Goal: Task Accomplishment & Management: Use online tool/utility

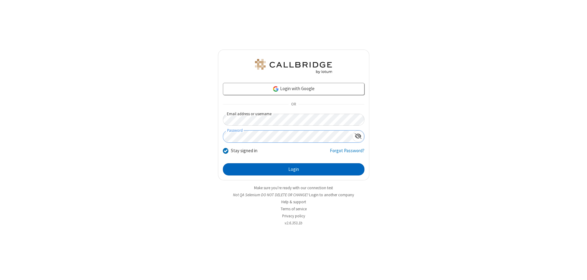
click at [293, 169] on button "Login" at bounding box center [293, 169] width 141 height 12
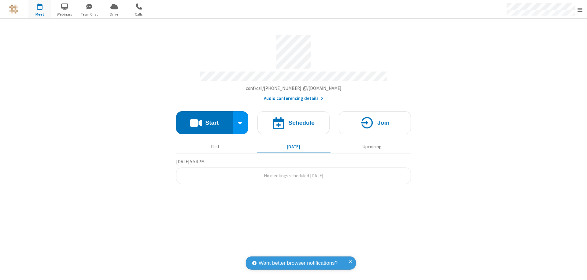
click at [204, 120] on button "Start" at bounding box center [204, 122] width 57 height 23
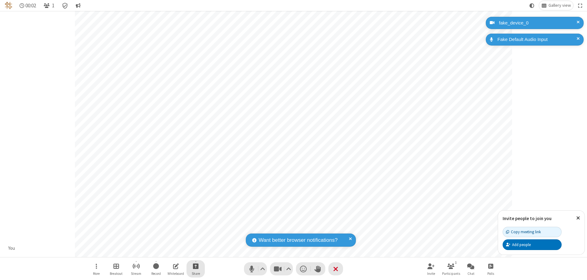
click at [196, 266] on span "Start sharing" at bounding box center [196, 266] width 6 height 8
click at [171, 241] on span "Present files & media" at bounding box center [170, 240] width 7 height 5
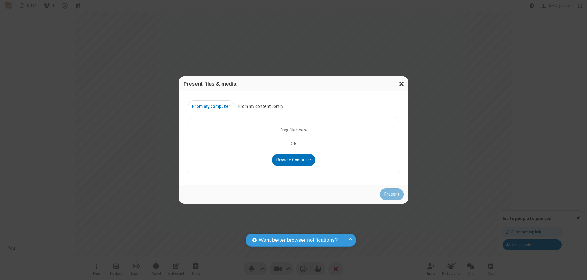
click at [260, 106] on button "From my content library" at bounding box center [260, 106] width 53 height 12
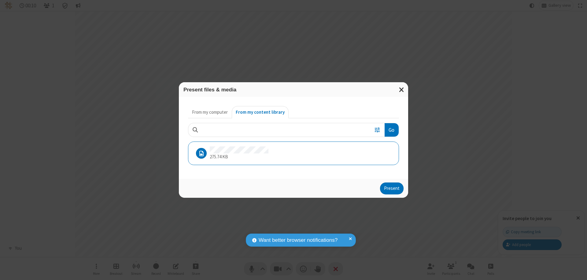
click at [392, 188] on button "Present" at bounding box center [392, 188] width 24 height 12
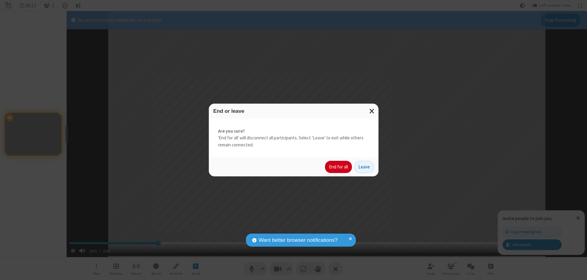
type input "2.600372"
click at [339, 167] on button "End for all" at bounding box center [338, 167] width 27 height 12
